Goal: Task Accomplishment & Management: Manage account settings

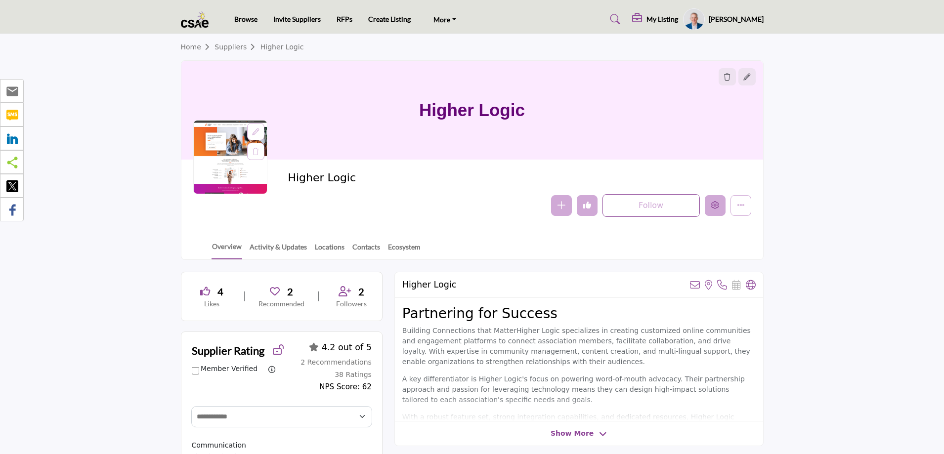
click at [714, 206] on icon "Edit company" at bounding box center [715, 205] width 8 height 8
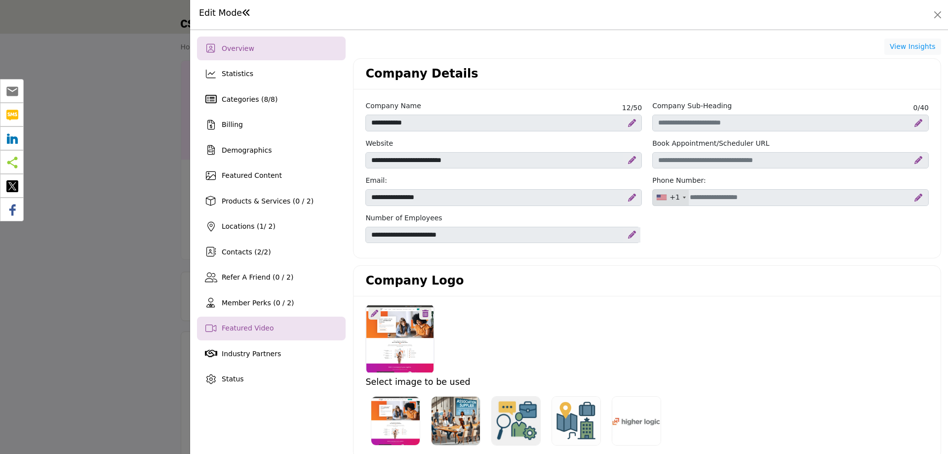
click at [255, 328] on span "Featured Video" at bounding box center [248, 328] width 52 height 8
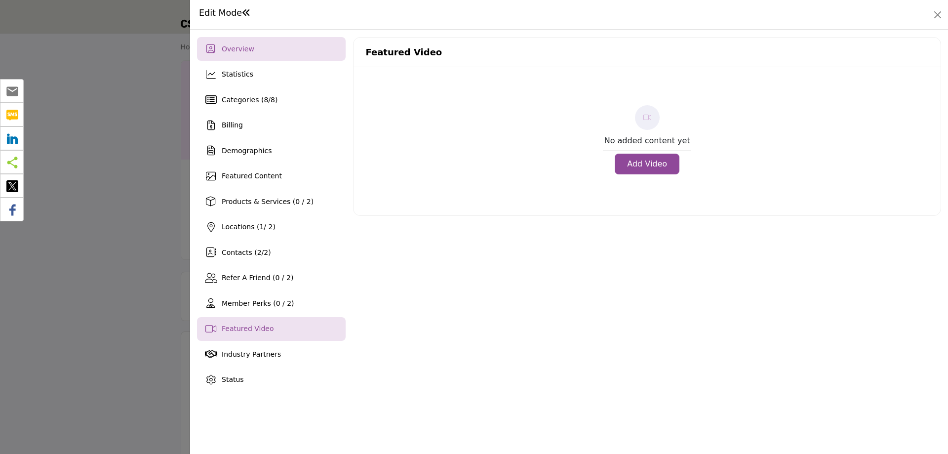
click at [238, 52] on span "Overview" at bounding box center [238, 49] width 33 height 8
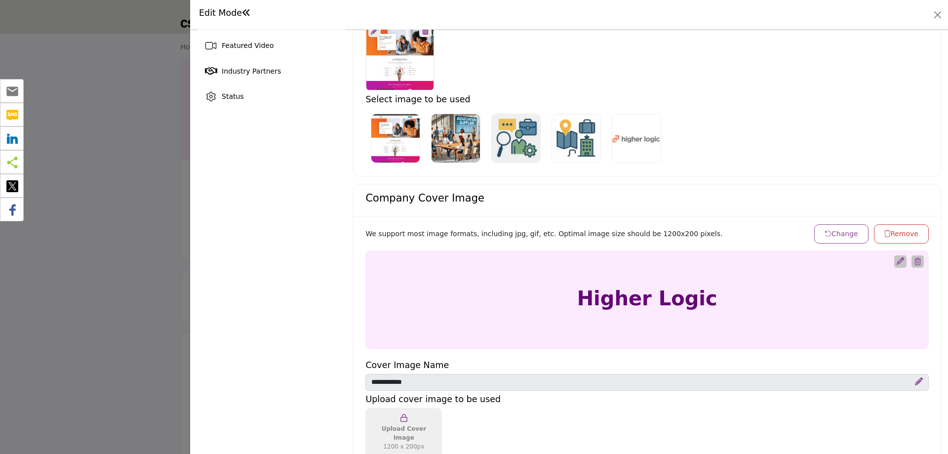
scroll to position [198, 0]
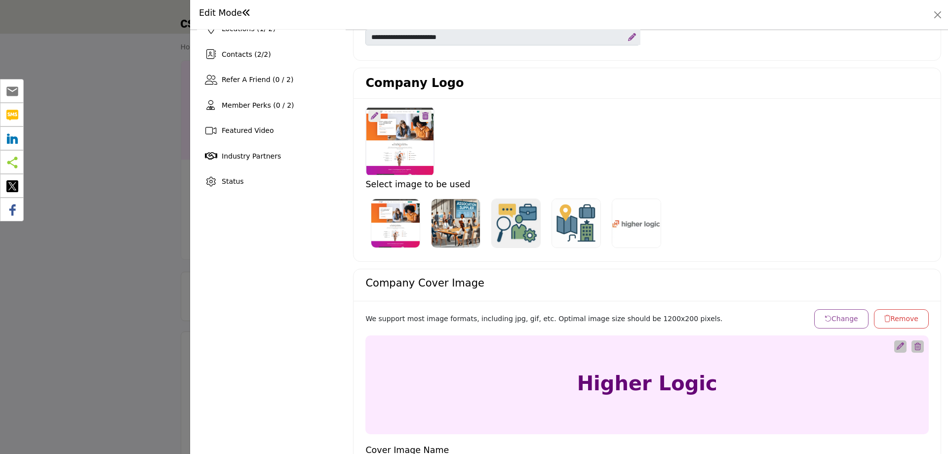
click at [373, 116] on icon at bounding box center [374, 115] width 7 height 7
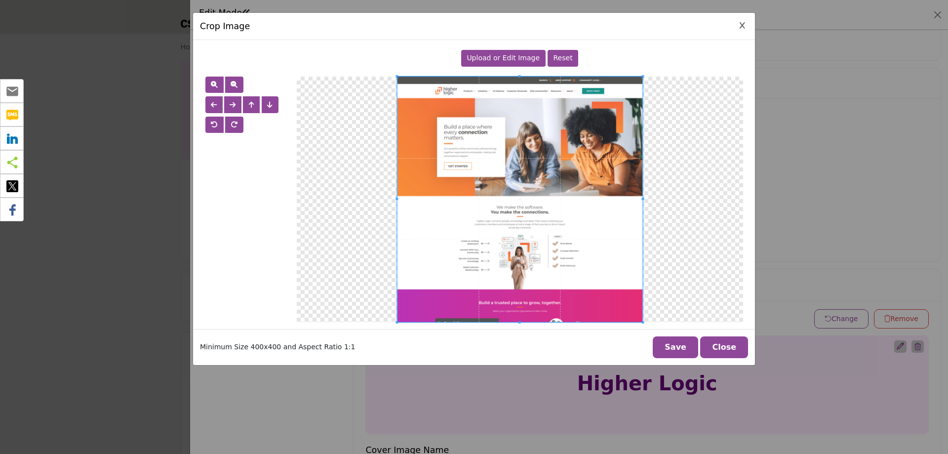
click at [496, 60] on span "Upload or Edit Image" at bounding box center [503, 58] width 73 height 8
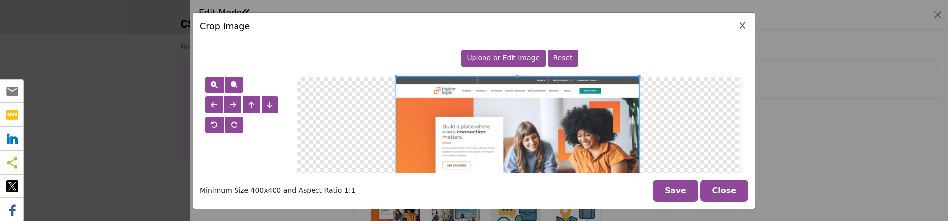
click at [739, 26] on button "Close Image Upload Modal" at bounding box center [742, 25] width 11 height 11
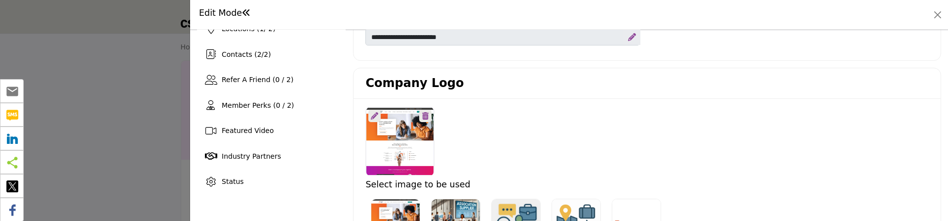
click at [374, 115] on icon at bounding box center [374, 115] width 7 height 7
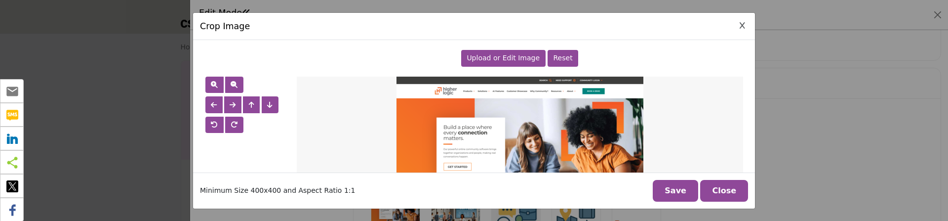
click at [508, 58] on span "Upload or Edit Image" at bounding box center [503, 58] width 73 height 8
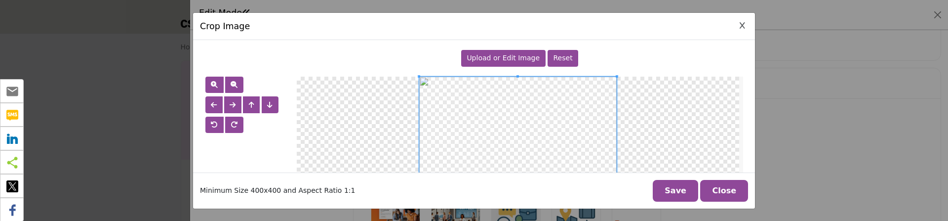
click at [686, 185] on button "Save" at bounding box center [675, 191] width 45 height 22
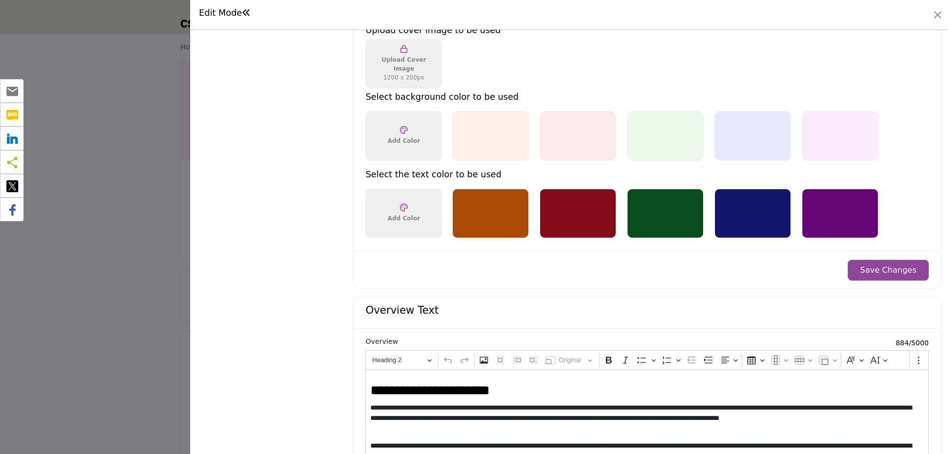
scroll to position [731, 0]
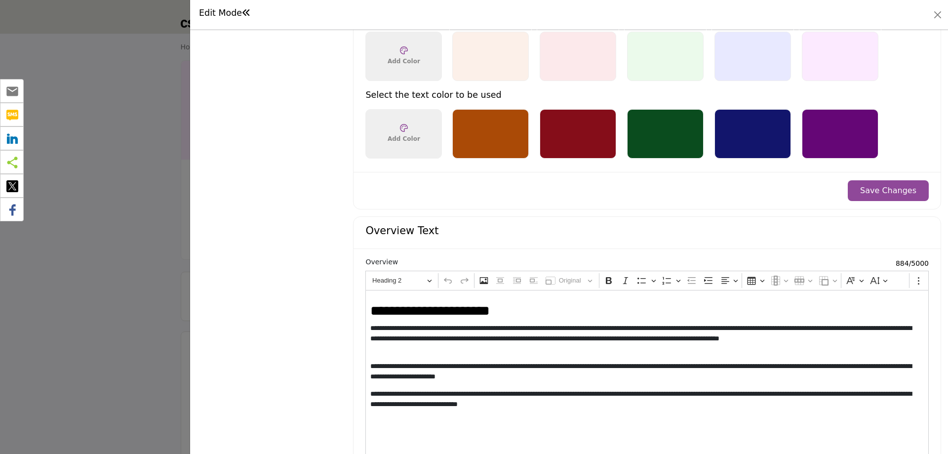
click at [869, 187] on button "Save Changes" at bounding box center [888, 190] width 81 height 21
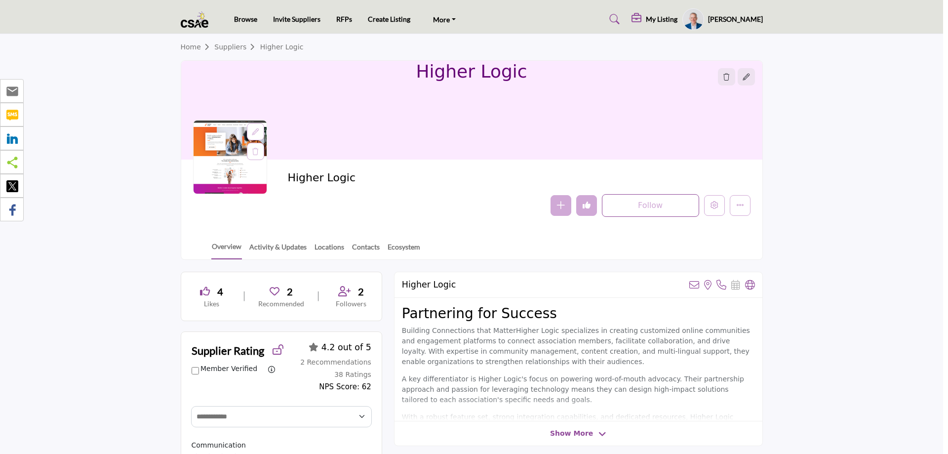
click at [62, 153] on div at bounding box center [474, 227] width 948 height 454
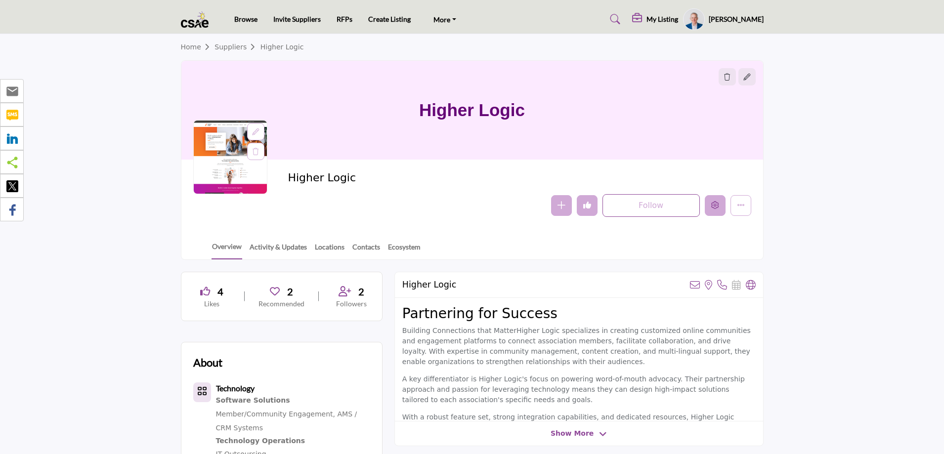
click at [711, 209] on icon "Edit company" at bounding box center [715, 205] width 8 height 8
click at [713, 206] on icon "Edit company" at bounding box center [715, 205] width 8 height 8
click at [711, 206] on icon "Edit company" at bounding box center [715, 205] width 8 height 8
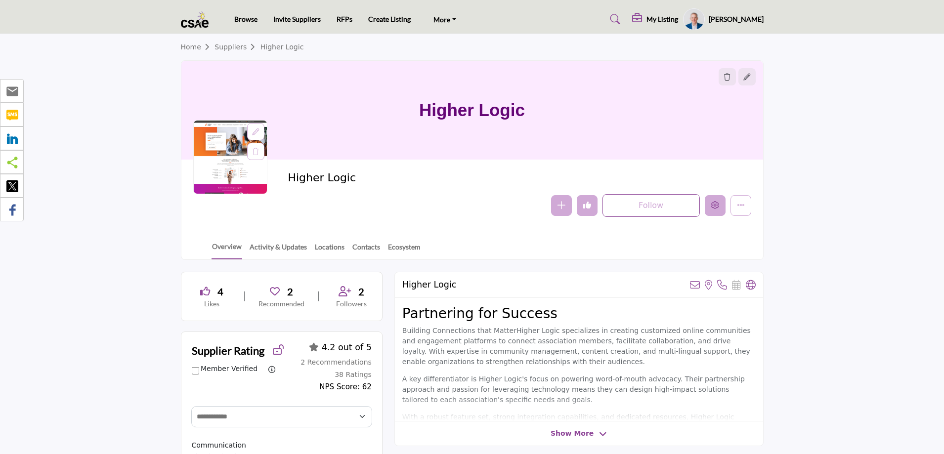
click at [0, 0] on div at bounding box center [0, 0] width 0 height 0
click at [715, 204] on icon "Edit company" at bounding box center [715, 205] width 8 height 8
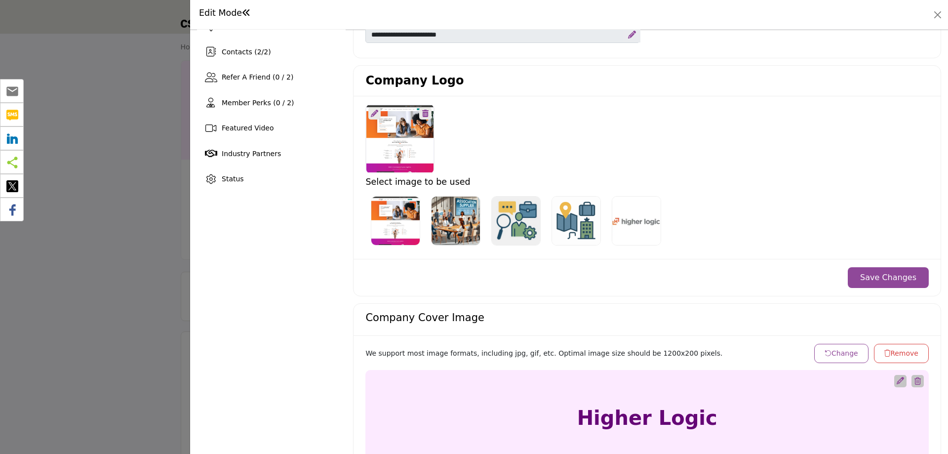
scroll to position [99, 0]
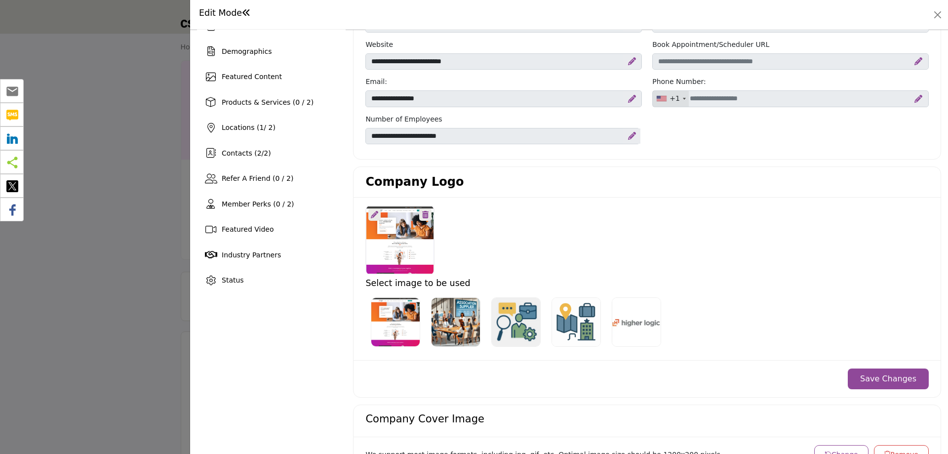
click at [376, 218] on div at bounding box center [375, 214] width 12 height 12
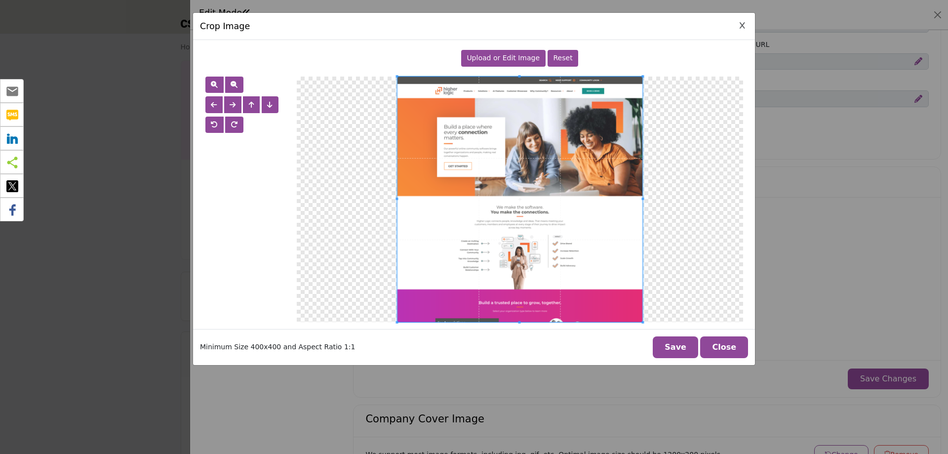
click at [509, 61] on span "Upload or Edit Image" at bounding box center [503, 58] width 73 height 8
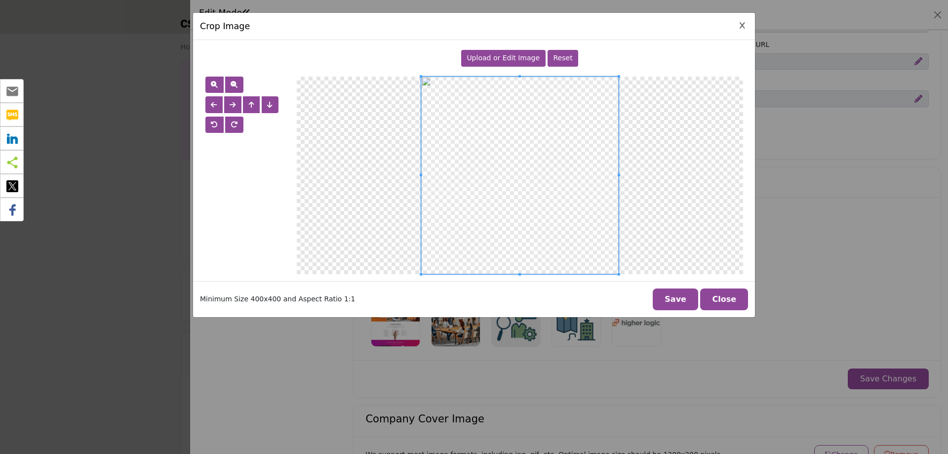
click at [680, 295] on button "Save" at bounding box center [675, 299] width 45 height 22
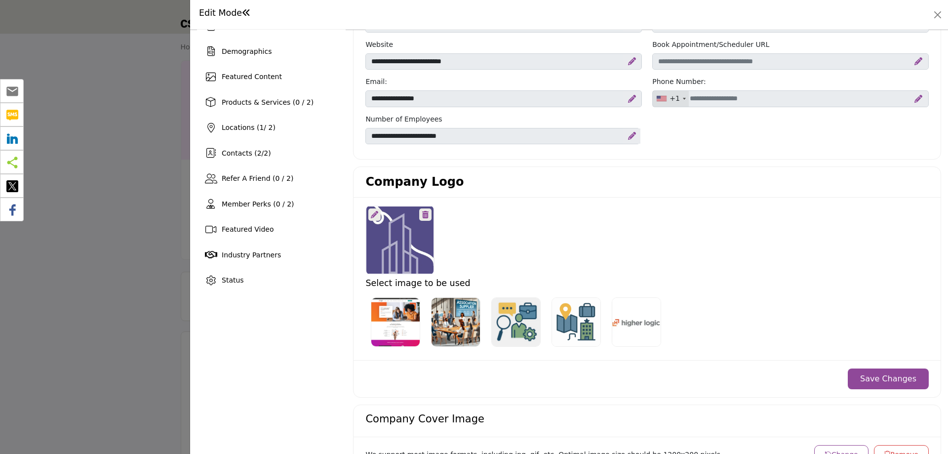
click at [893, 377] on button "Save Changes" at bounding box center [888, 379] width 81 height 21
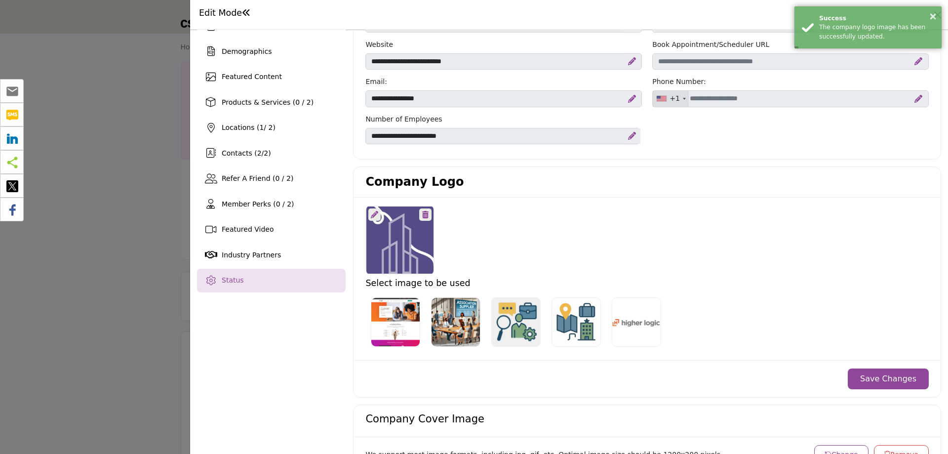
scroll to position [0, 0]
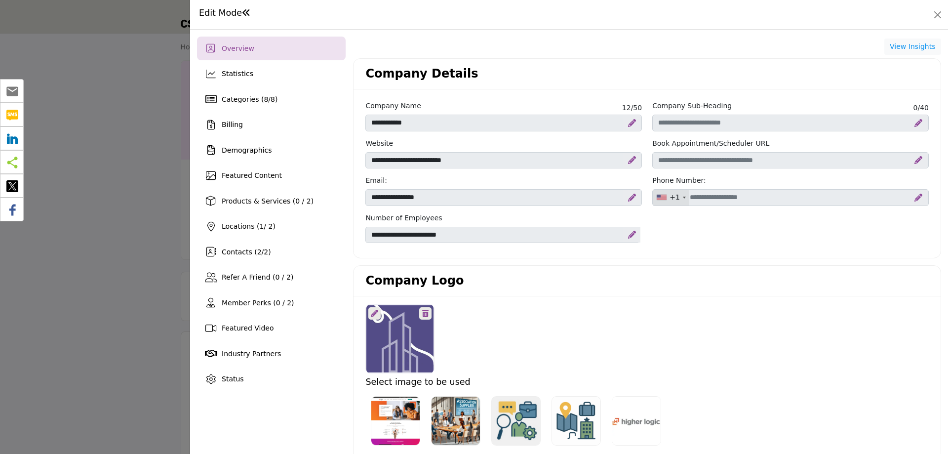
click at [223, 46] on span "Overview" at bounding box center [238, 48] width 33 height 8
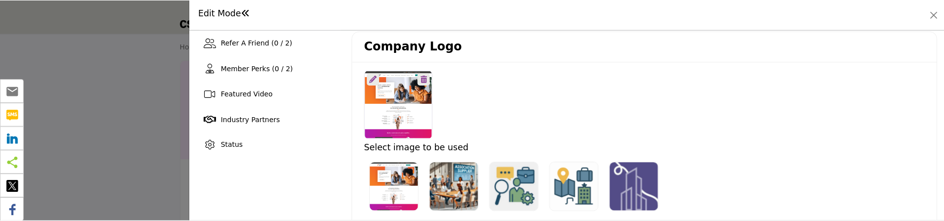
scroll to position [296, 0]
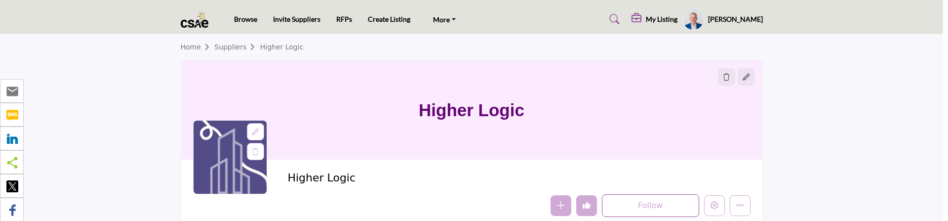
click at [105, 94] on div at bounding box center [474, 110] width 948 height 221
